Goal: Task Accomplishment & Management: Manage account settings

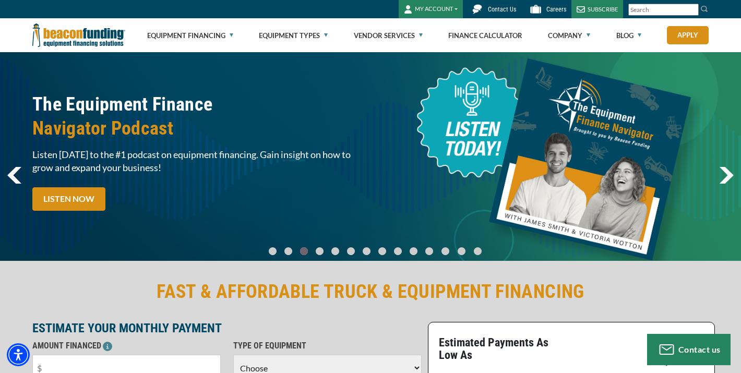
click at [429, 8] on button "MY ACCOUNT" at bounding box center [431, 9] width 64 height 18
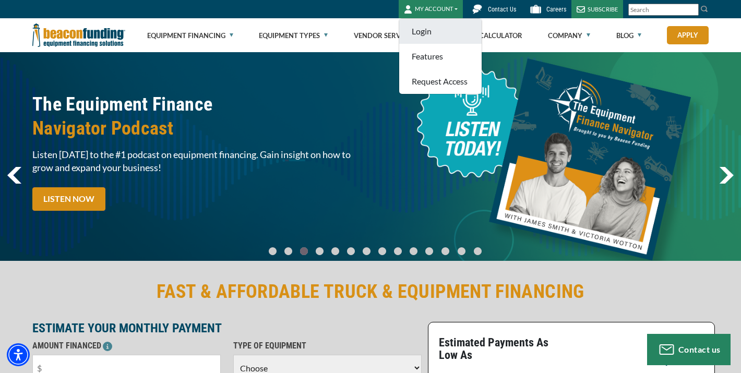
click at [427, 34] on link "Login" at bounding box center [440, 31] width 82 height 25
